Goal: Task Accomplishment & Management: Manage account settings

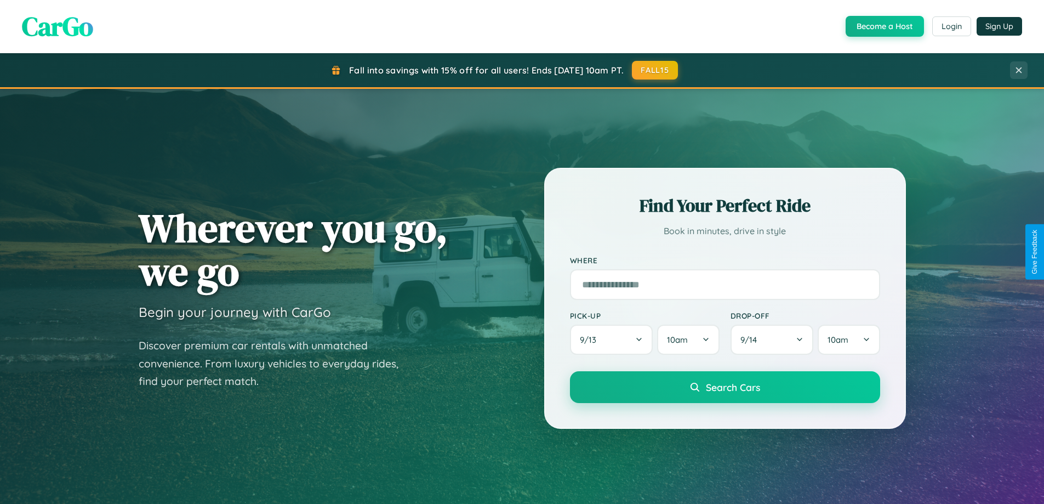
scroll to position [473, 0]
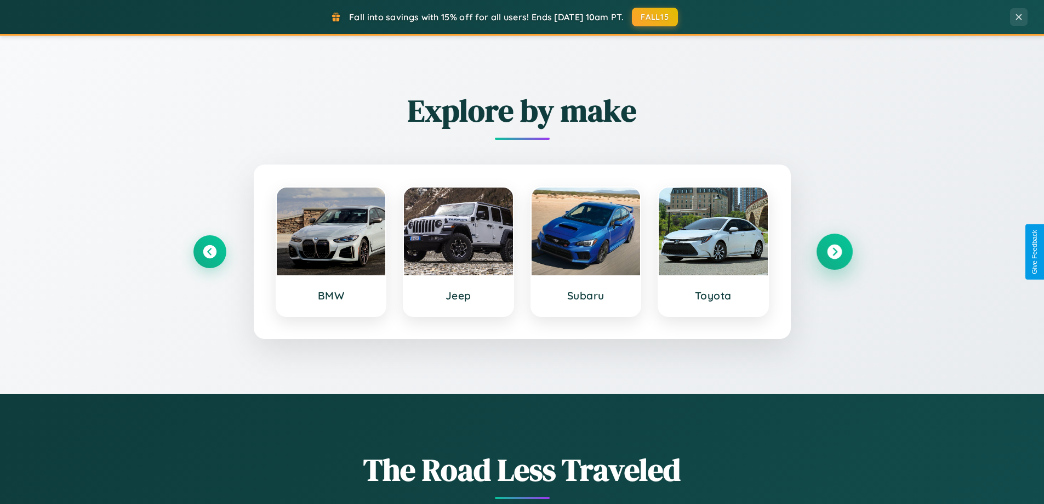
click at [835, 252] on icon at bounding box center [834, 252] width 15 height 15
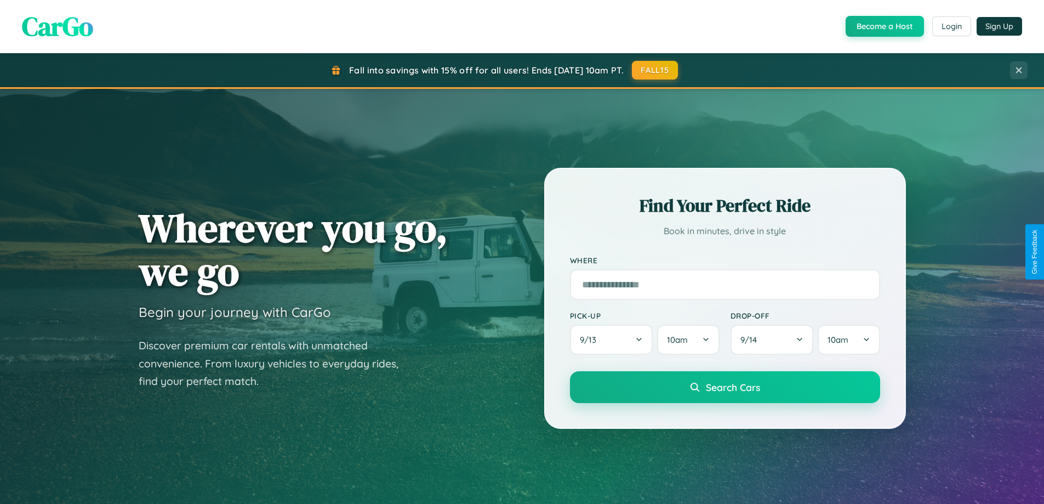
scroll to position [754, 0]
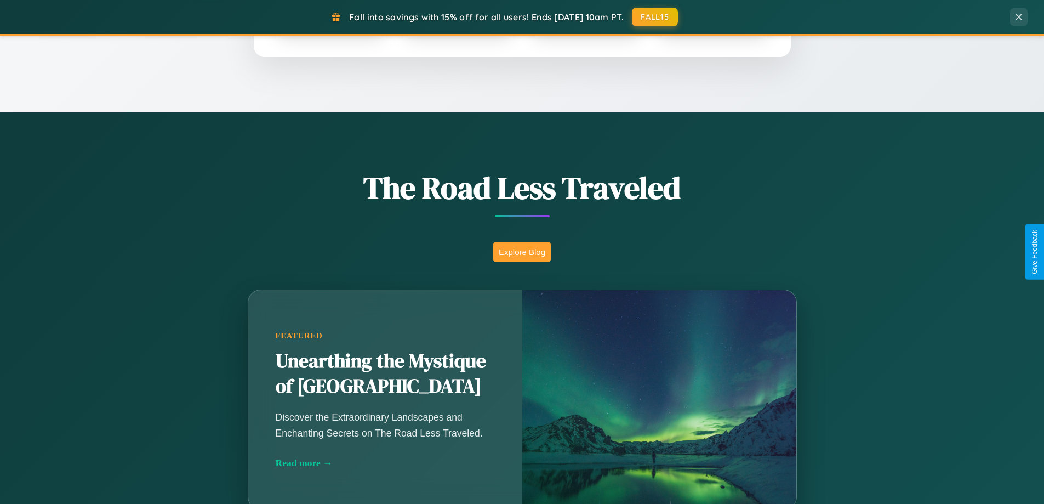
click at [522, 252] on button "Explore Blog" at bounding box center [522, 252] width 58 height 20
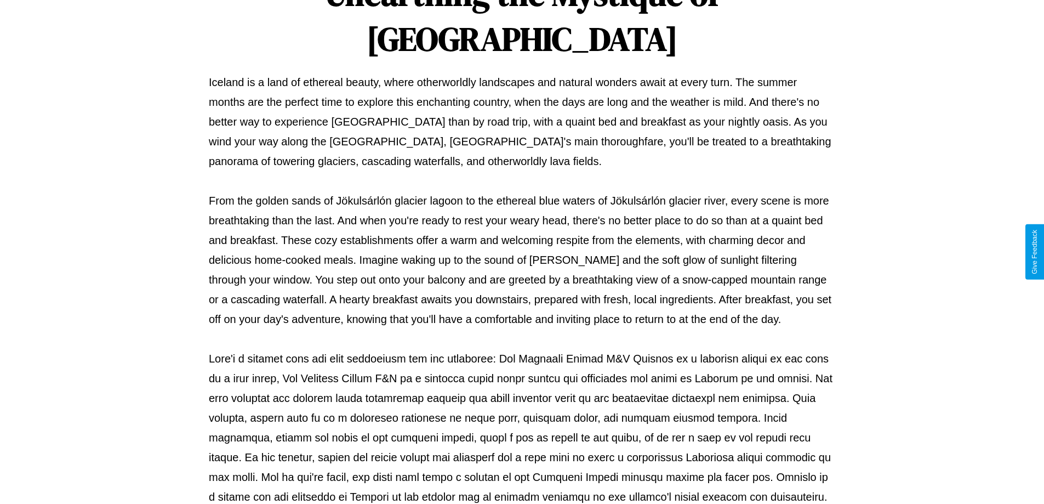
scroll to position [355, 0]
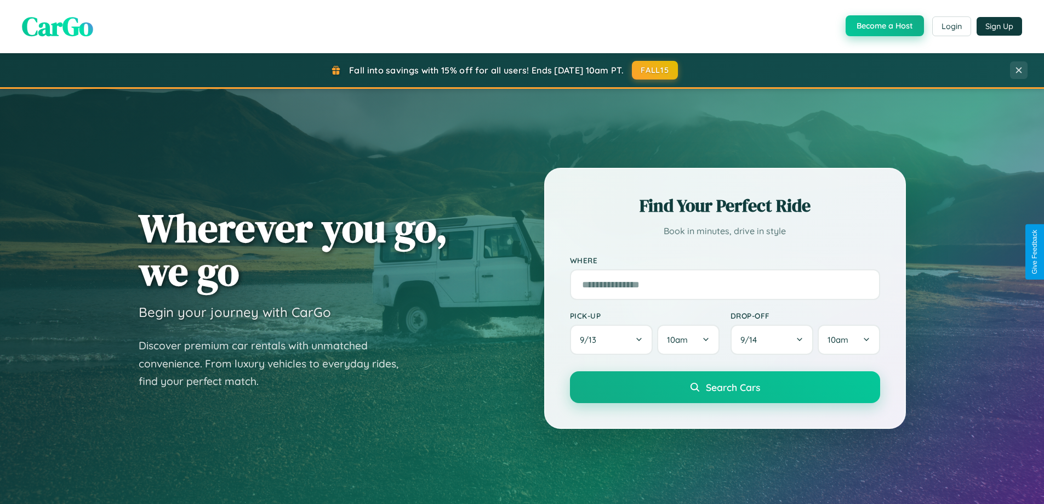
click at [884, 26] on button "Become a Host" at bounding box center [885, 25] width 78 height 21
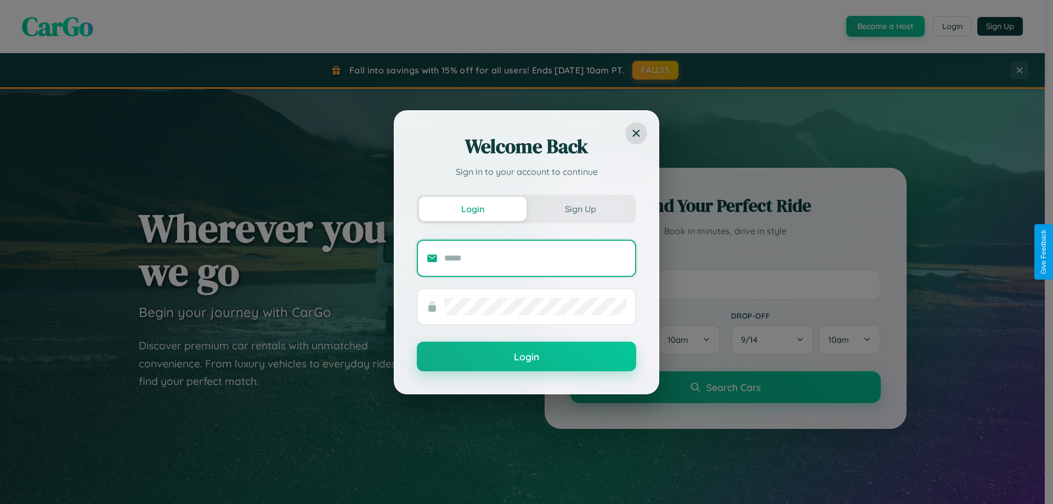
click at [535, 258] on input "text" at bounding box center [535, 258] width 182 height 18
type input "**********"
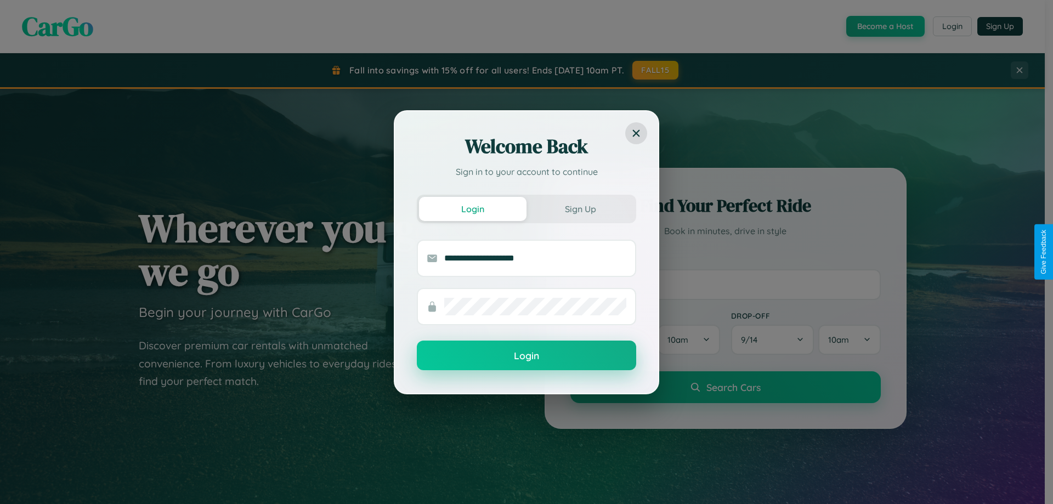
click at [526, 355] on button "Login" at bounding box center [526, 355] width 219 height 30
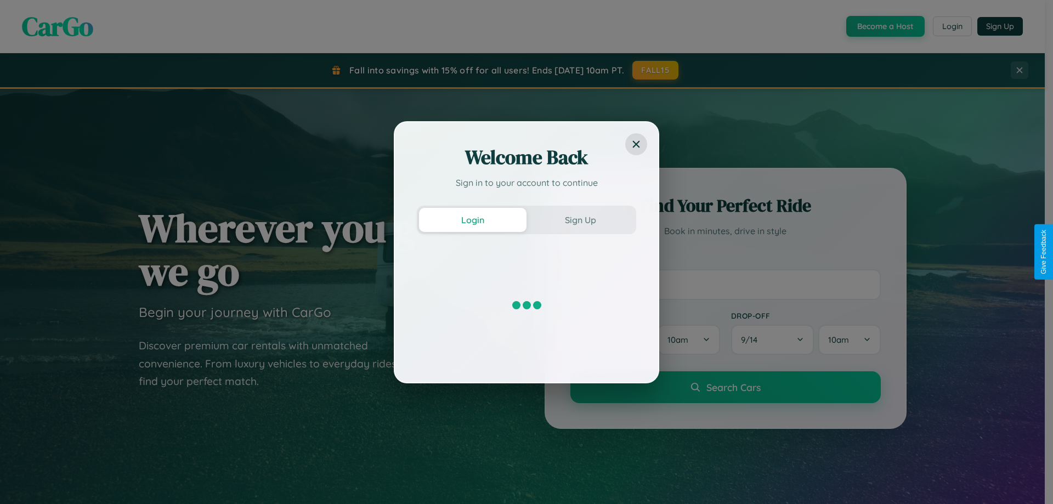
click at [884, 26] on div "Welcome Back Sign in to your account to continue Login Sign Up" at bounding box center [526, 252] width 1053 height 504
